Goal: Information Seeking & Learning: Learn about a topic

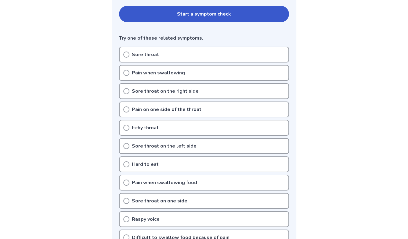
scroll to position [136, 0]
click at [125, 53] on icon at bounding box center [126, 54] width 6 height 6
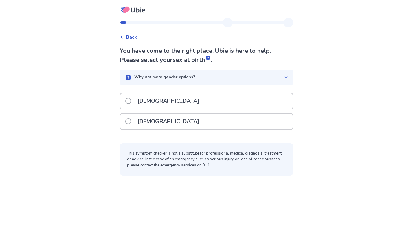
click at [131, 120] on span at bounding box center [128, 121] width 6 height 6
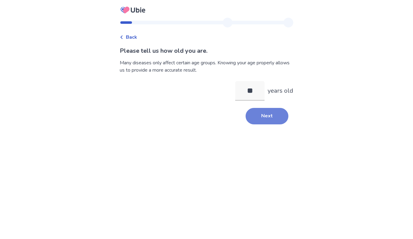
type input "**"
click at [258, 117] on button "Next" at bounding box center [266, 116] width 43 height 16
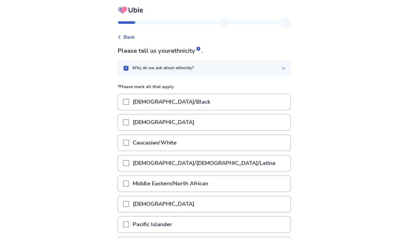
click at [129, 141] on span at bounding box center [126, 143] width 6 height 6
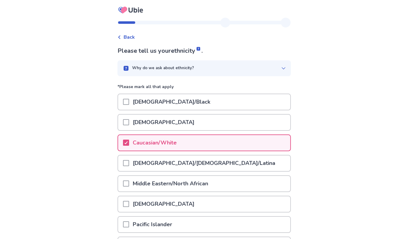
scroll to position [67, 0]
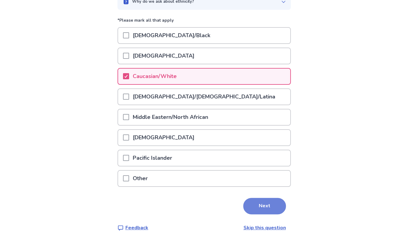
click at [261, 201] on button "Next" at bounding box center [264, 206] width 43 height 16
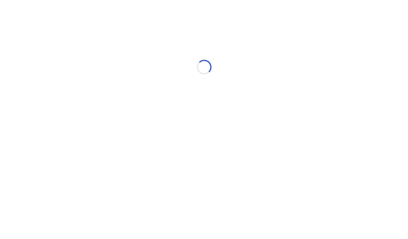
scroll to position [0, 0]
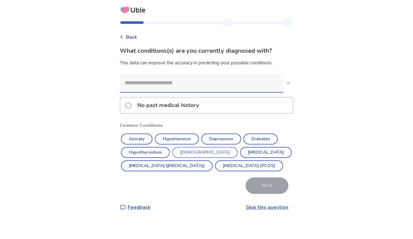
click at [190, 151] on button "Asthma" at bounding box center [204, 152] width 65 height 11
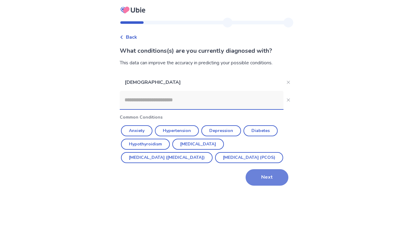
click at [265, 186] on button "Next" at bounding box center [266, 177] width 43 height 16
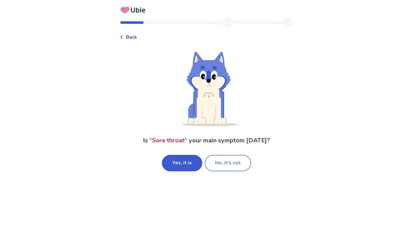
click at [222, 163] on button "No, it's not" at bounding box center [228, 163] width 46 height 16
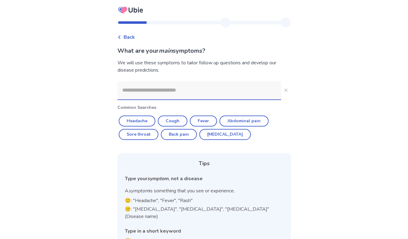
click at [215, 92] on input at bounding box center [200, 90] width 164 height 18
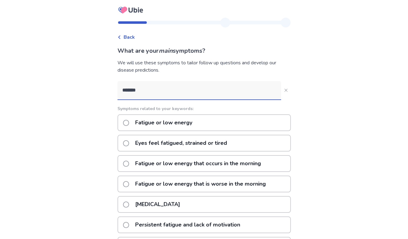
type input "*******"
click at [129, 122] on span at bounding box center [126, 123] width 6 height 6
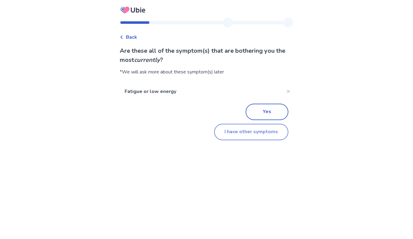
click at [247, 130] on button "I have other symptoms" at bounding box center [251, 132] width 74 height 16
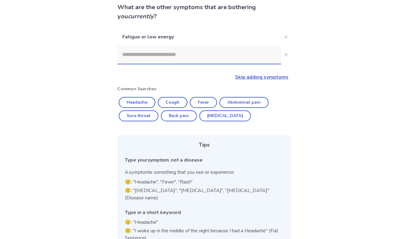
scroll to position [44, 0]
click at [141, 102] on button "Headache" at bounding box center [137, 102] width 37 height 11
type input "********"
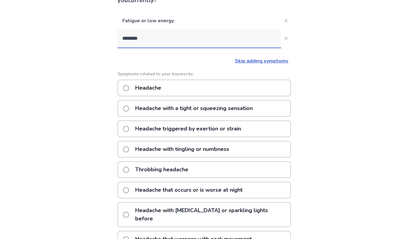
scroll to position [57, 0]
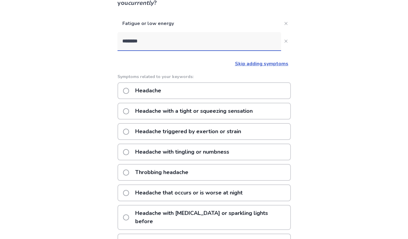
click at [129, 91] on span at bounding box center [126, 91] width 6 height 6
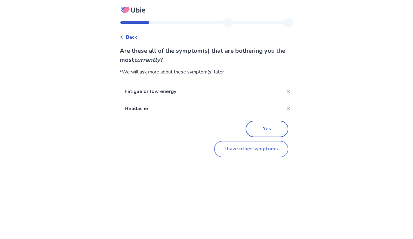
click at [231, 147] on button "I have other symptoms" at bounding box center [251, 149] width 74 height 16
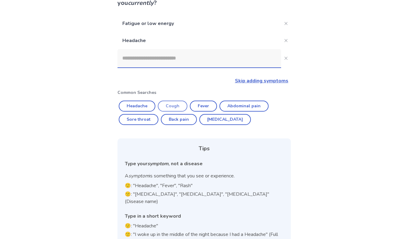
click at [176, 104] on button "Cough" at bounding box center [173, 106] width 30 height 11
type input "*****"
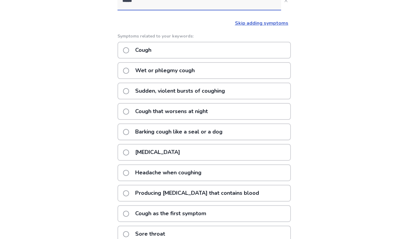
scroll to position [117, 0]
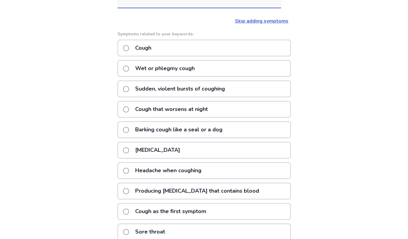
click at [129, 150] on span at bounding box center [126, 150] width 6 height 6
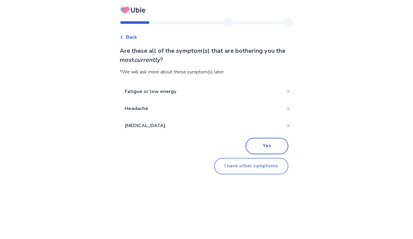
click at [236, 168] on button "I have other symptoms" at bounding box center [251, 166] width 74 height 16
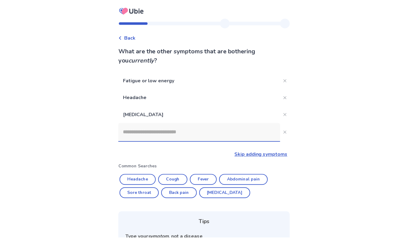
scroll to position [87, 0]
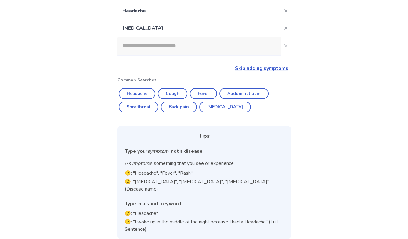
click at [143, 46] on input at bounding box center [200, 46] width 164 height 18
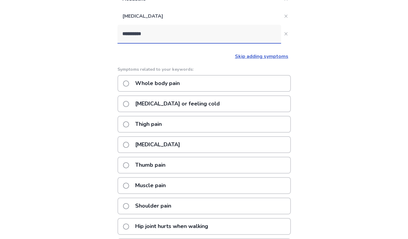
scroll to position [98, 0]
type input "**********"
click at [129, 83] on span at bounding box center [126, 84] width 6 height 6
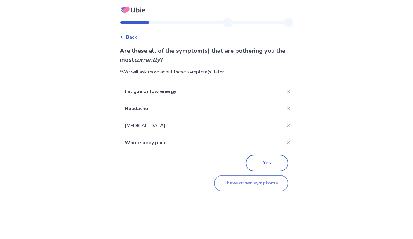
click at [261, 182] on button "I have other symptoms" at bounding box center [251, 183] width 74 height 16
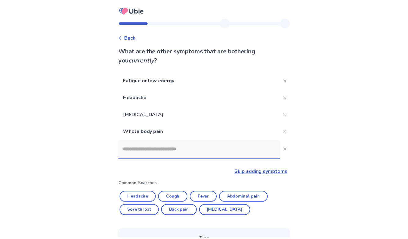
scroll to position [98, 0]
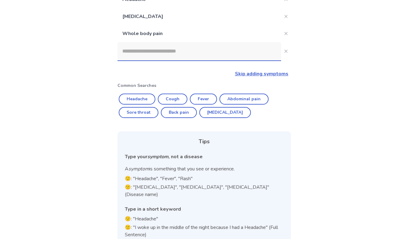
click at [196, 53] on input at bounding box center [200, 51] width 164 height 18
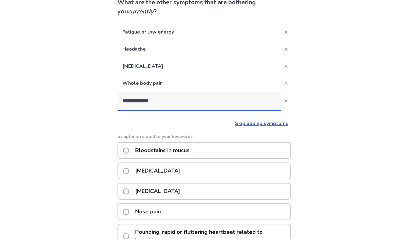
scroll to position [46, 0]
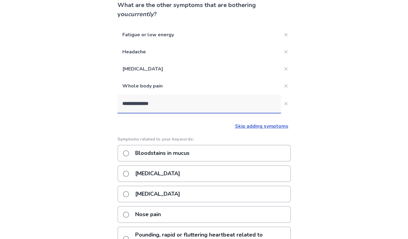
drag, startPoint x: 161, startPoint y: 105, endPoint x: 122, endPoint y: 105, distance: 38.8
click at [122, 105] on input "**********" at bounding box center [200, 104] width 164 height 18
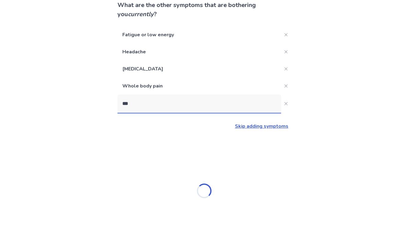
type input "****"
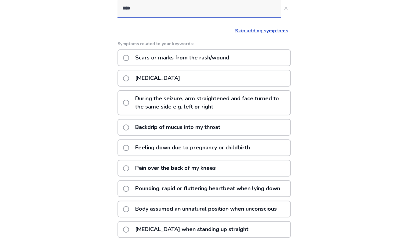
scroll to position [143, 0]
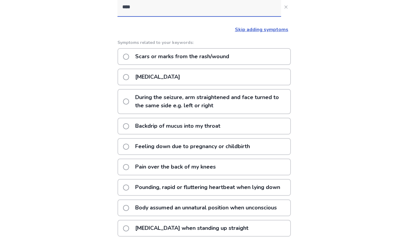
click at [150, 125] on p "Backdrip of mucus into my throat" at bounding box center [178, 126] width 92 height 16
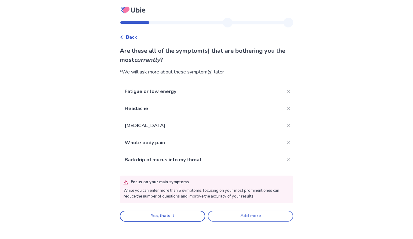
click at [231, 215] on button "Add more" at bounding box center [250, 216] width 85 height 11
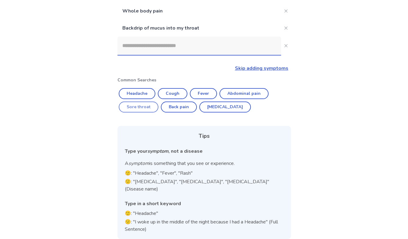
click at [150, 107] on button "Sore throat" at bounding box center [139, 107] width 40 height 11
type input "**********"
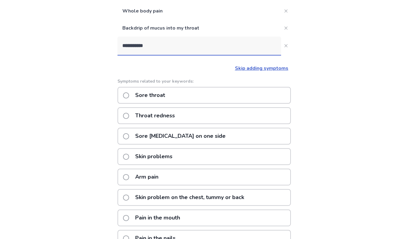
click at [129, 95] on span at bounding box center [126, 95] width 6 height 6
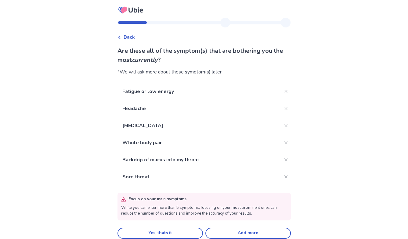
scroll to position [7, 0]
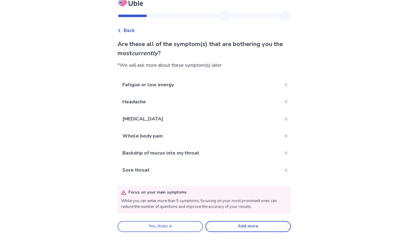
click at [179, 225] on button "Yes, thats it" at bounding box center [160, 226] width 85 height 11
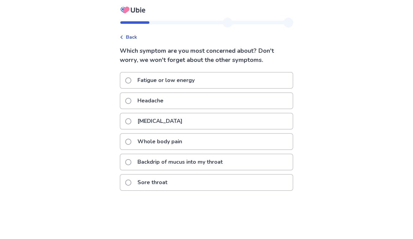
click at [114, 82] on div "Back Which symptom are you most concerned about? Don't worry, we won't forget a…" at bounding box center [206, 119] width 413 height 239
click at [130, 79] on span at bounding box center [128, 81] width 6 height 6
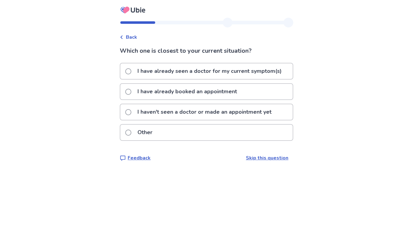
click at [131, 112] on span at bounding box center [128, 112] width 6 height 6
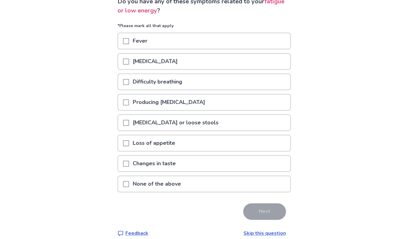
scroll to position [50, 0]
click at [129, 182] on span at bounding box center [126, 184] width 6 height 6
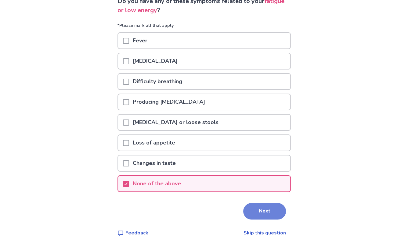
click at [261, 210] on button "Next" at bounding box center [264, 211] width 43 height 16
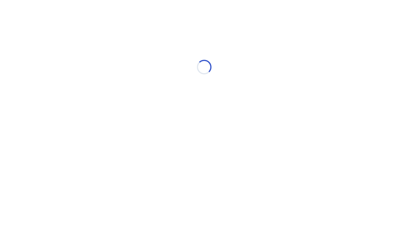
scroll to position [0, 0]
select select "*"
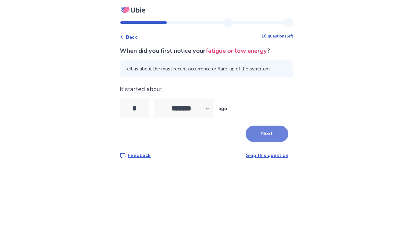
type input "*"
click at [263, 133] on button "Next" at bounding box center [266, 134] width 43 height 16
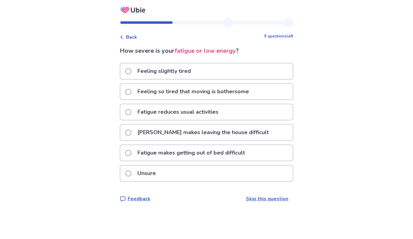
click at [131, 70] on span at bounding box center [128, 71] width 6 height 6
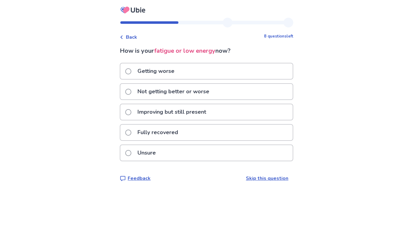
click at [131, 70] on span at bounding box center [128, 71] width 6 height 6
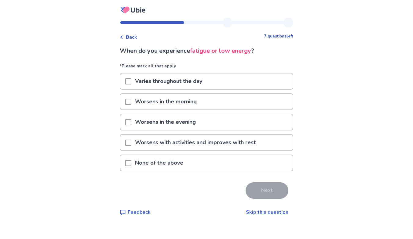
click at [131, 161] on span at bounding box center [128, 163] width 6 height 6
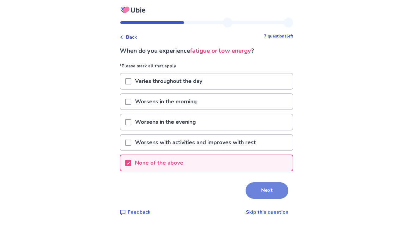
click at [255, 189] on button "Next" at bounding box center [266, 191] width 43 height 16
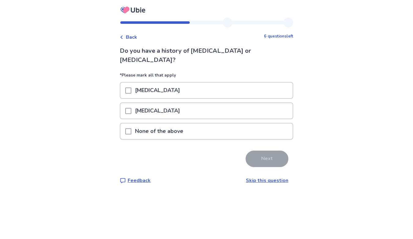
click at [131, 129] on span at bounding box center [128, 132] width 6 height 6
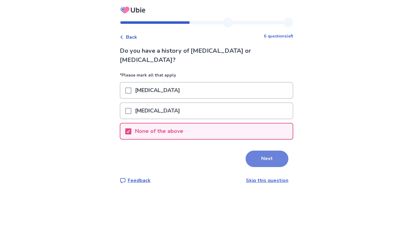
click at [270, 152] on button "Next" at bounding box center [266, 159] width 43 height 16
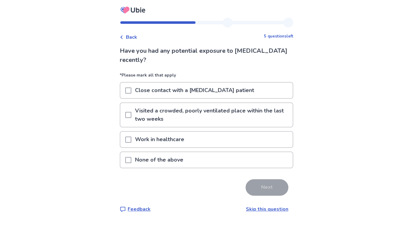
click at [131, 90] on span at bounding box center [128, 91] width 6 height 6
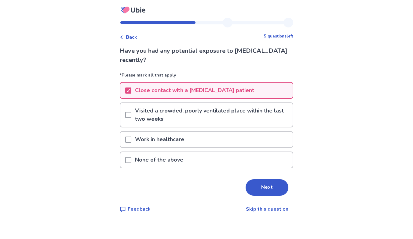
click at [131, 115] on span at bounding box center [128, 115] width 6 height 6
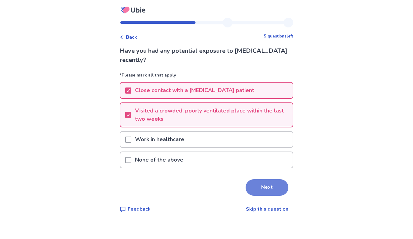
click at [266, 185] on button "Next" at bounding box center [266, 187] width 43 height 16
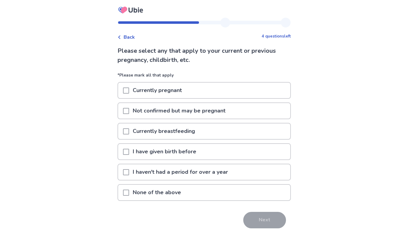
click at [128, 190] on span at bounding box center [126, 193] width 6 height 6
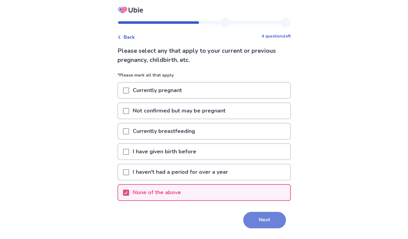
click at [259, 217] on button "Next" at bounding box center [264, 220] width 43 height 16
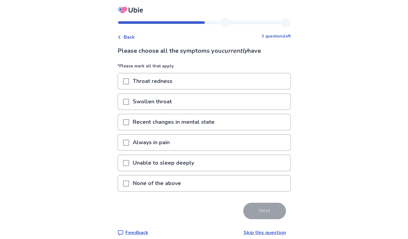
scroll to position [5, 0]
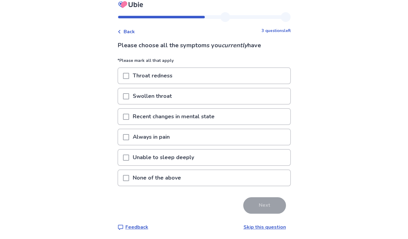
click at [129, 176] on span at bounding box center [126, 178] width 6 height 6
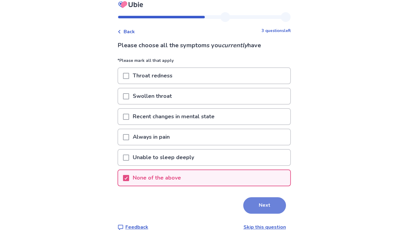
click at [252, 204] on button "Next" at bounding box center [264, 205] width 43 height 16
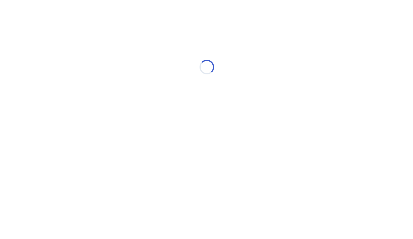
scroll to position [0, 0]
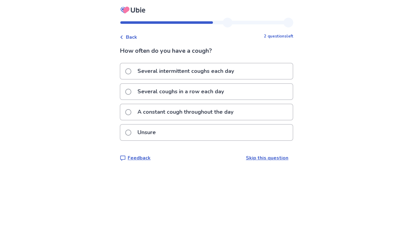
click at [131, 70] on span at bounding box center [128, 71] width 6 height 6
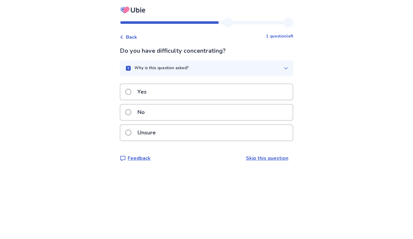
click at [131, 112] on span at bounding box center [128, 112] width 6 height 6
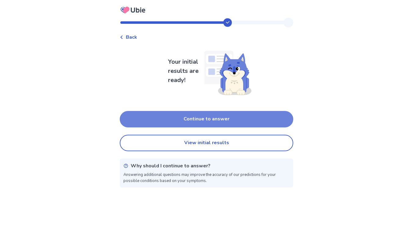
click at [183, 122] on button "Continue to answer" at bounding box center [206, 119] width 173 height 16
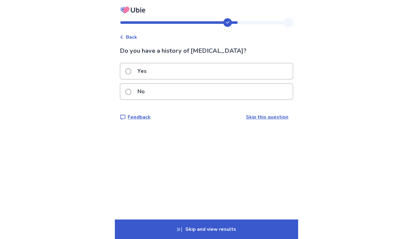
click at [131, 90] on span at bounding box center [128, 92] width 6 height 6
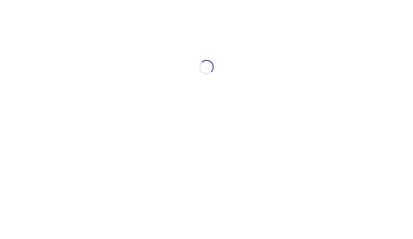
select select "*"
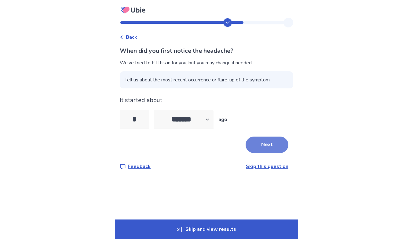
type input "*"
click at [255, 146] on button "Next" at bounding box center [266, 145] width 43 height 16
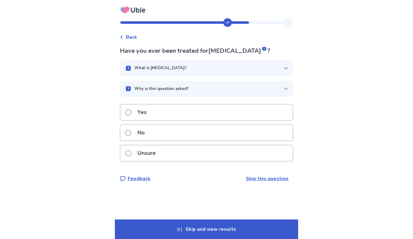
click at [131, 112] on span at bounding box center [128, 113] width 6 height 6
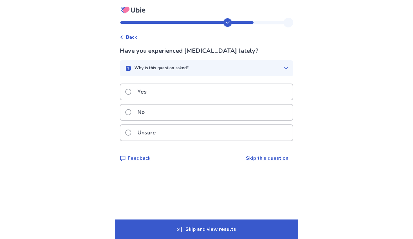
click at [131, 112] on span at bounding box center [128, 112] width 6 height 6
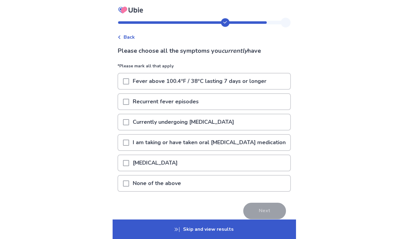
click at [129, 182] on span at bounding box center [126, 184] width 6 height 6
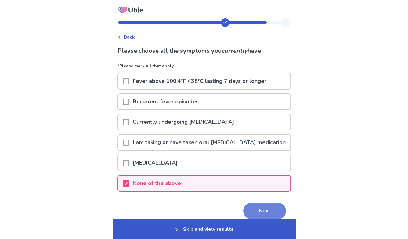
click at [256, 208] on button "Next" at bounding box center [264, 211] width 43 height 16
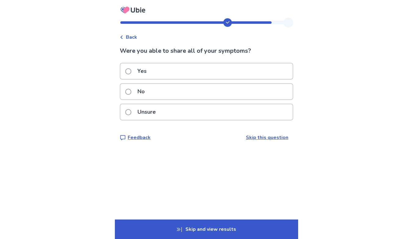
click at [131, 71] on span at bounding box center [128, 71] width 6 height 6
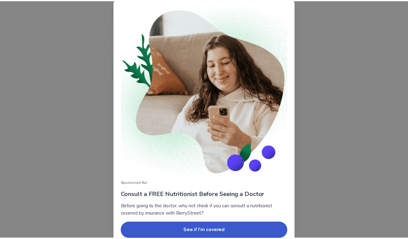
scroll to position [27, 0]
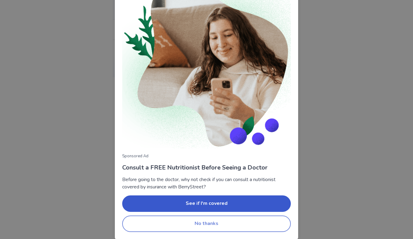
click at [197, 225] on button "No thanks" at bounding box center [206, 224] width 168 height 16
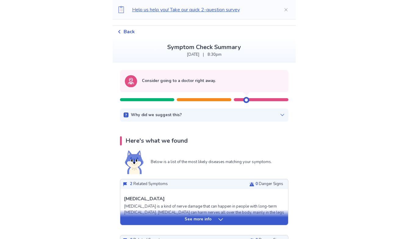
scroll to position [0, 0]
